Goal: Register for event/course

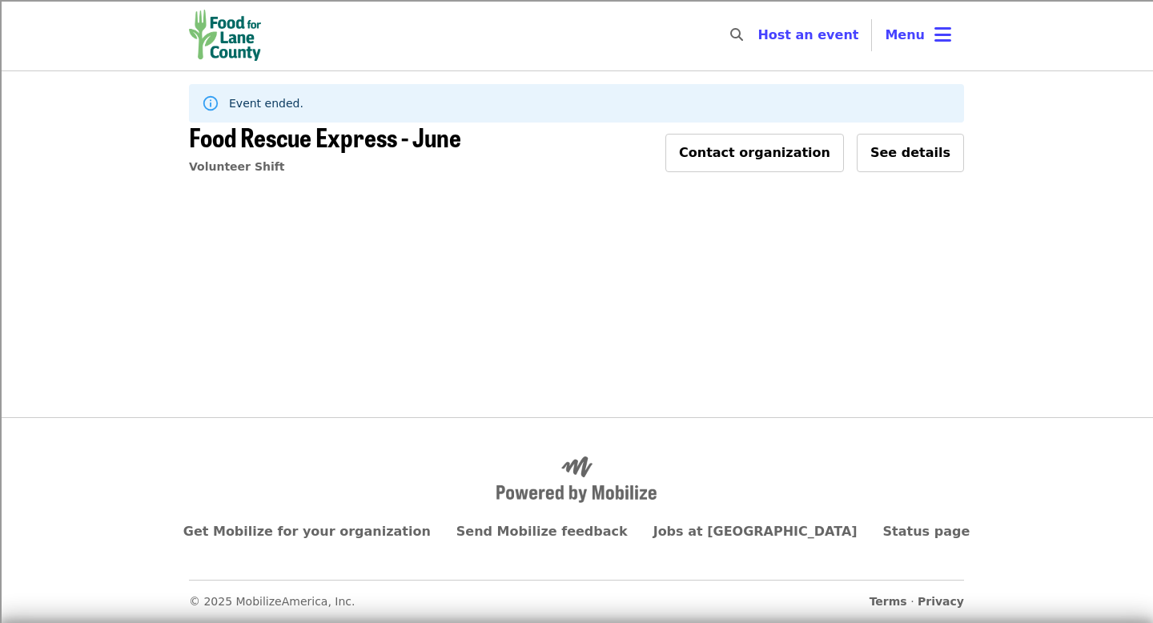
click at [239, 57] on img "Main navigation" at bounding box center [225, 35] width 72 height 51
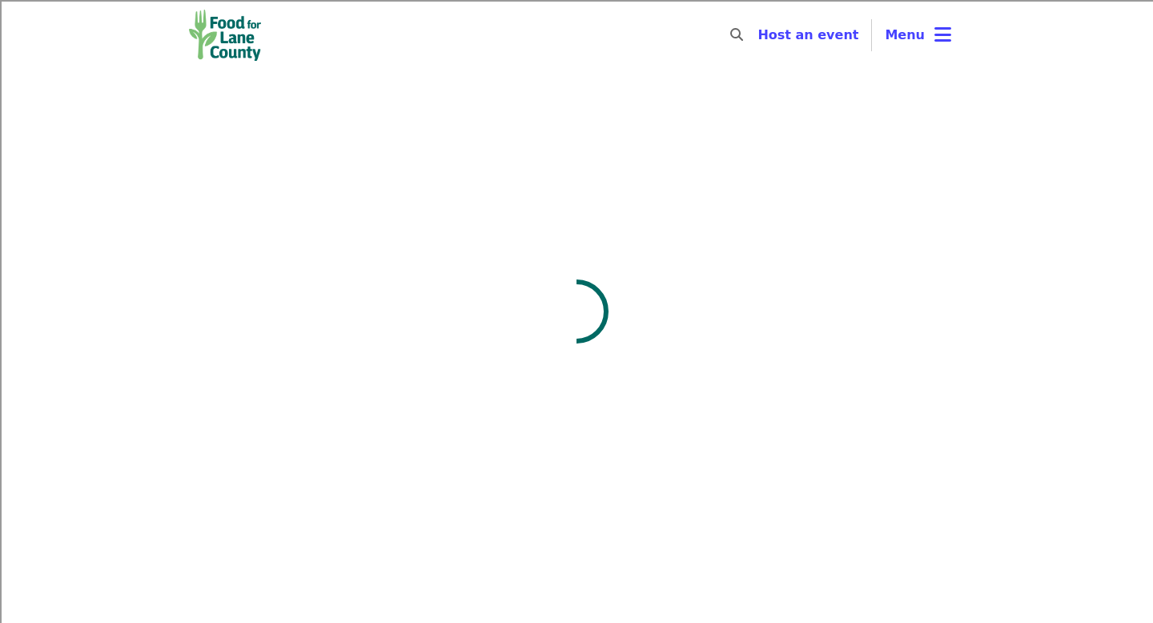
click at [239, 41] on img "Main navigation" at bounding box center [225, 35] width 72 height 51
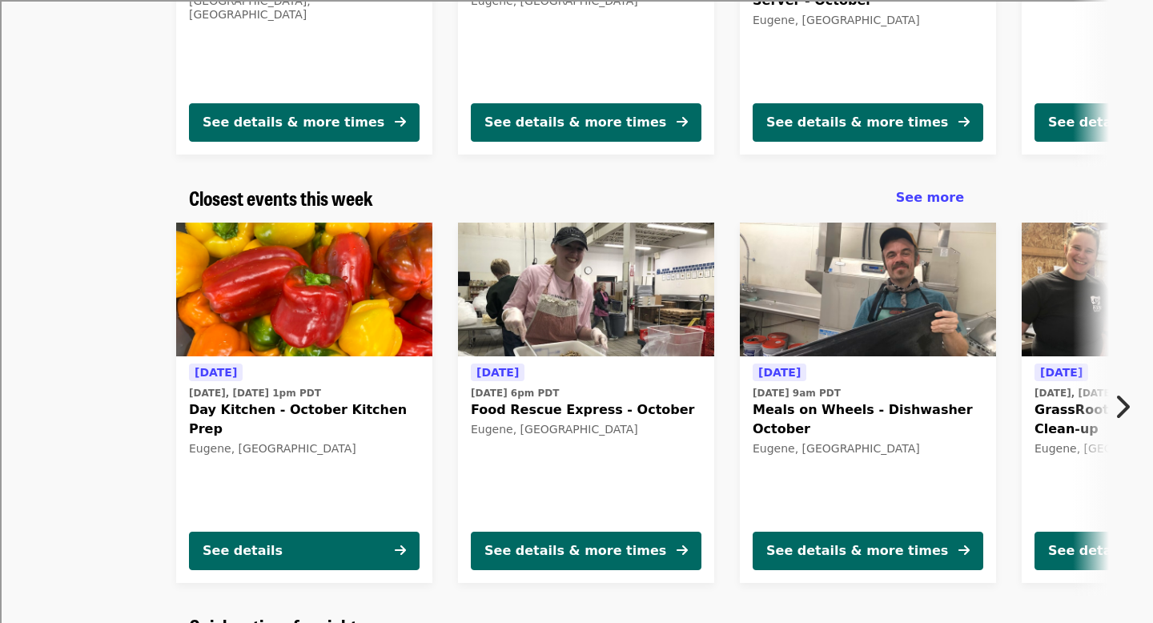
scroll to position [465, 0]
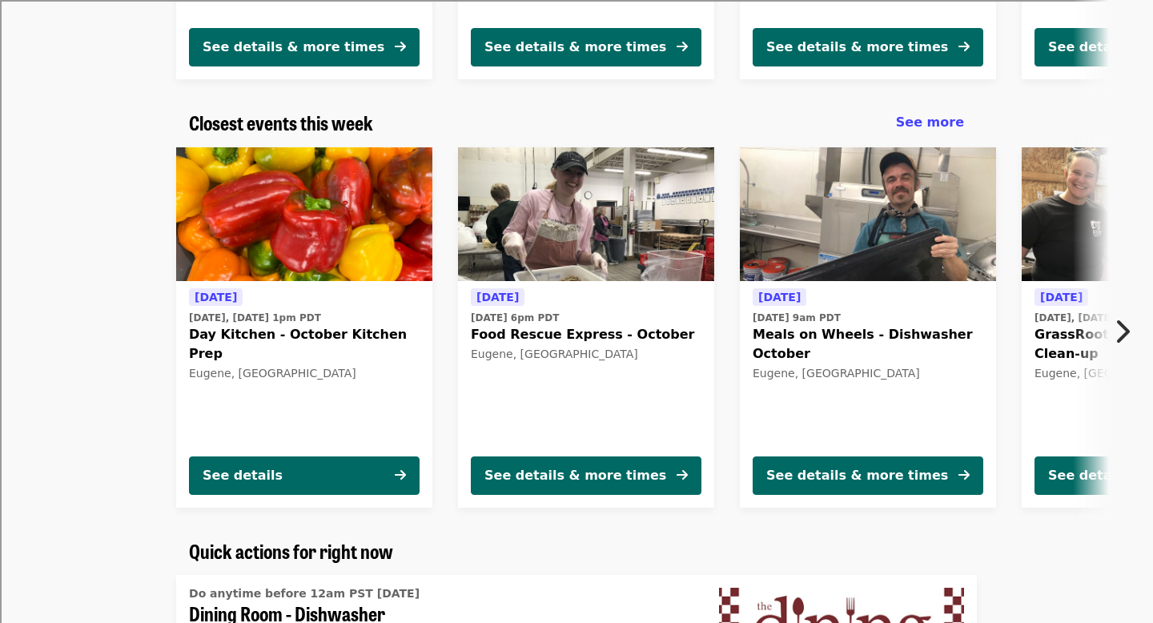
click at [360, 325] on span "Day Kitchen - October Kitchen Prep" at bounding box center [304, 344] width 231 height 38
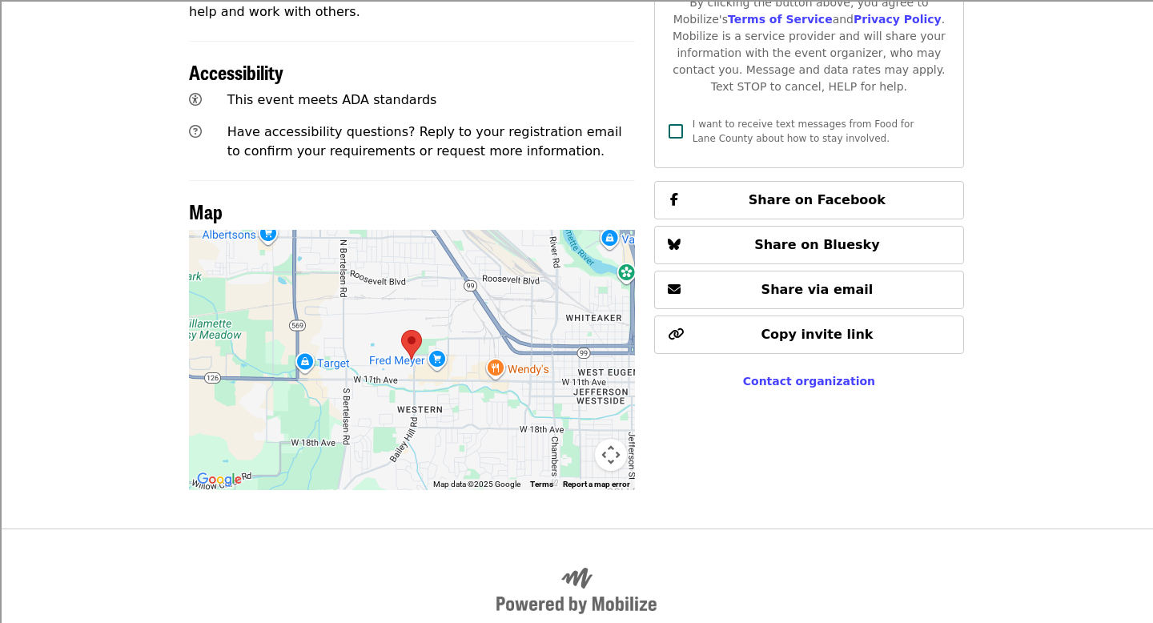
scroll to position [745, 0]
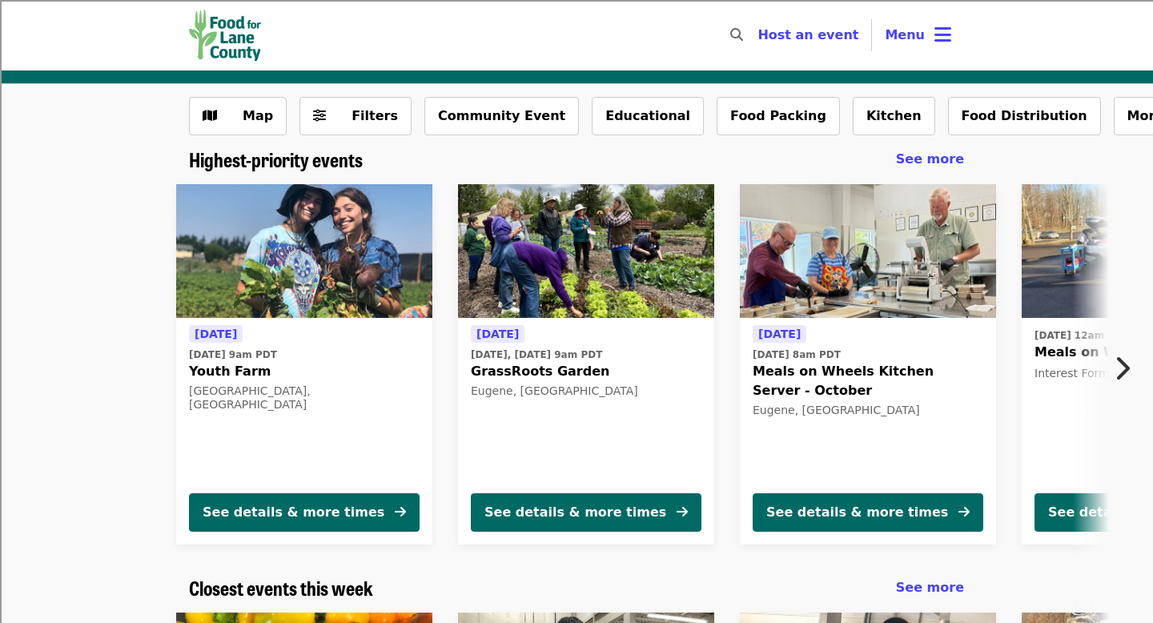
click at [1114, 377] on icon "chevron-right icon" at bounding box center [1122, 368] width 16 height 30
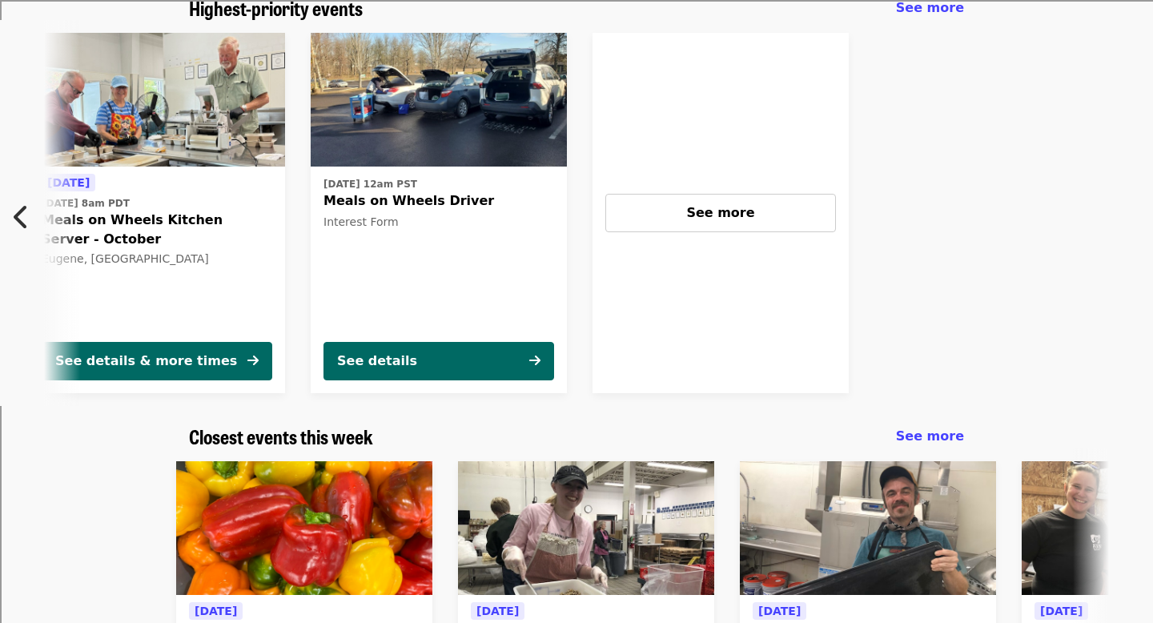
scroll to position [471, 0]
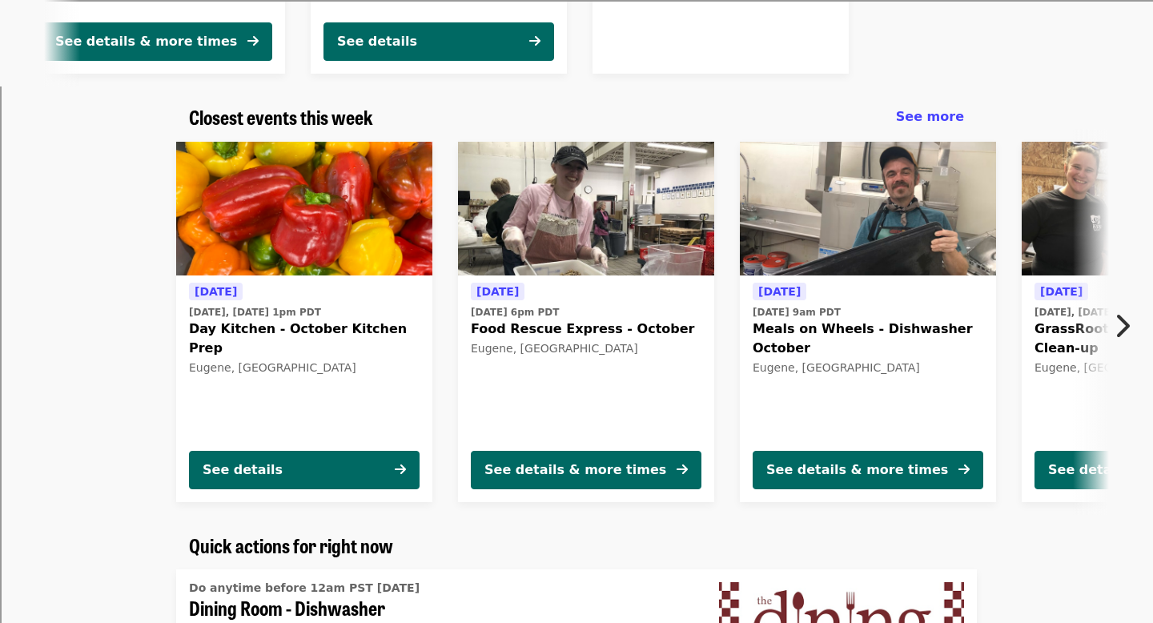
click at [1112, 319] on button "Next item" at bounding box center [1126, 325] width 53 height 45
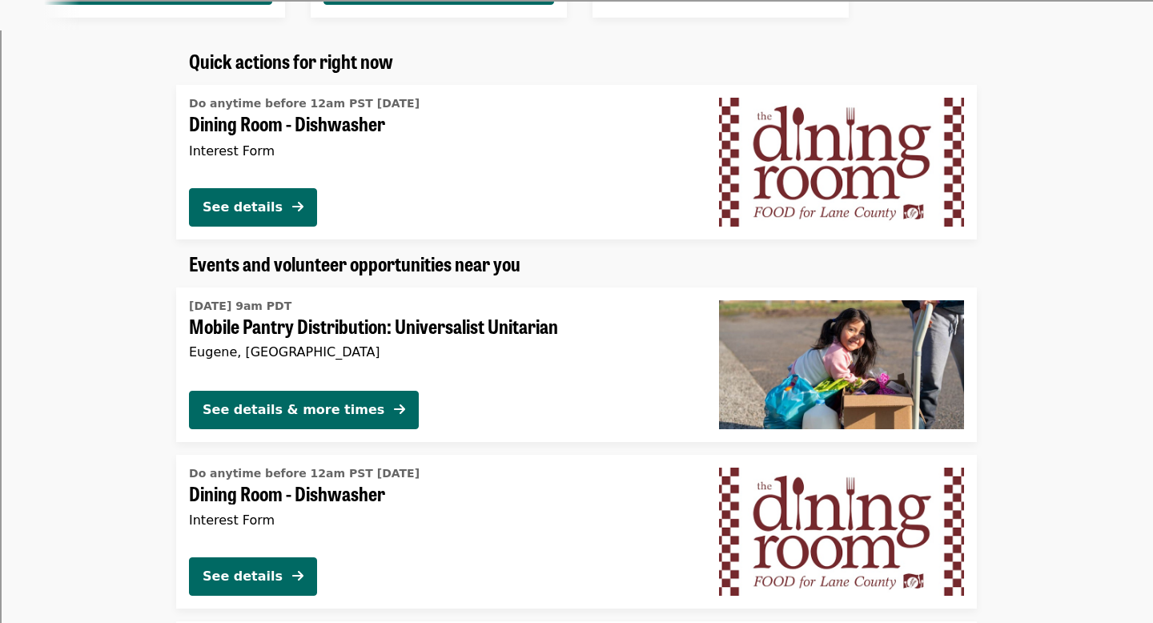
scroll to position [1031, 0]
